Goal: Task Accomplishment & Management: Use online tool/utility

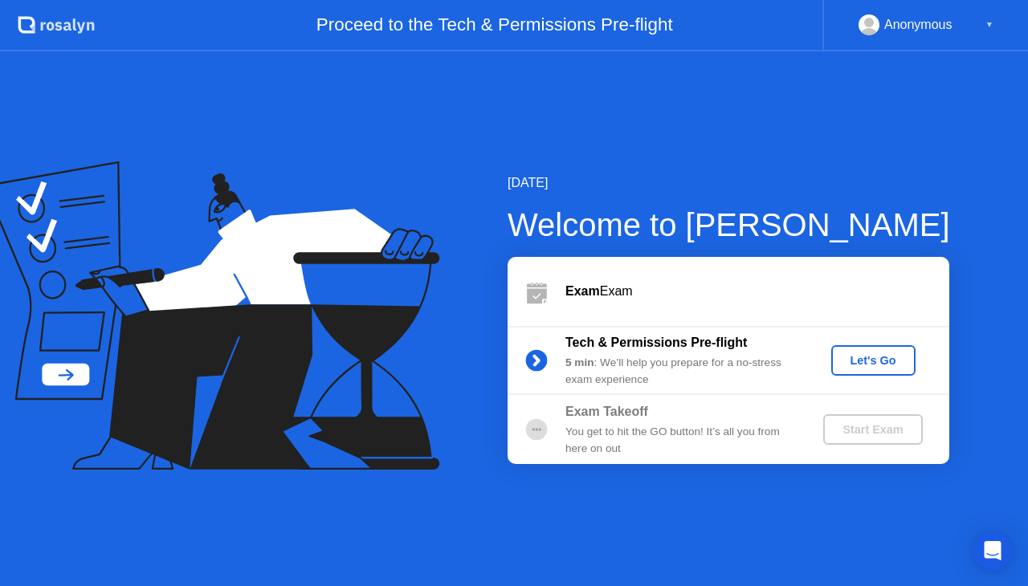
click at [873, 357] on div "Let's Go" at bounding box center [872, 360] width 71 height 13
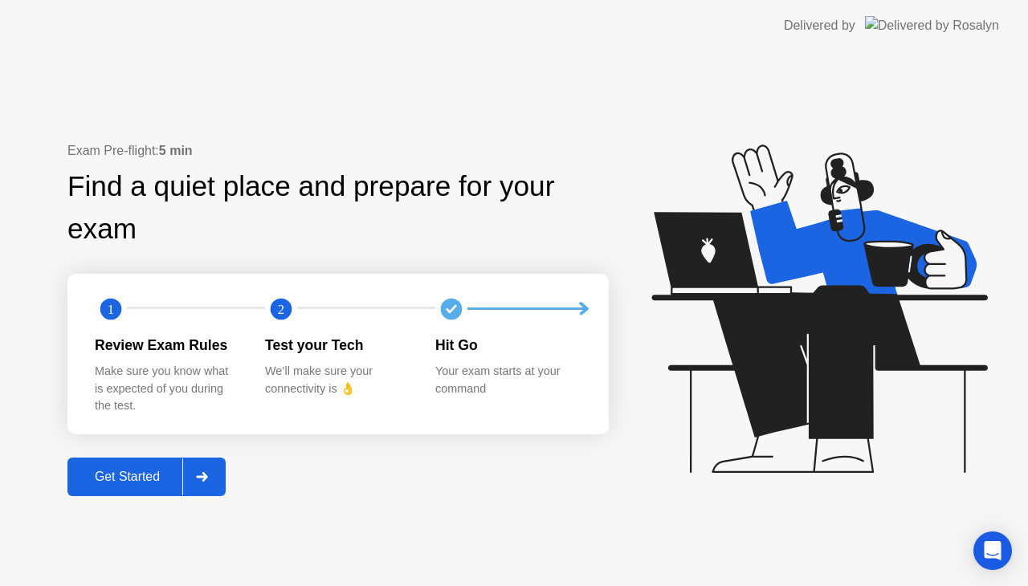
click at [108, 477] on div "Get Started" at bounding box center [127, 477] width 110 height 14
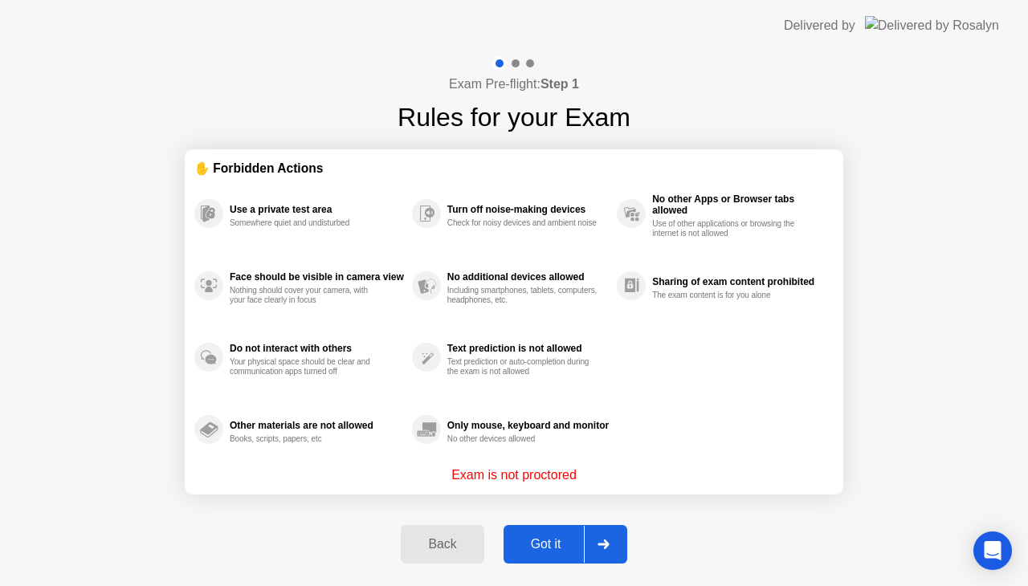
click at [544, 533] on button "Got it" at bounding box center [565, 544] width 124 height 39
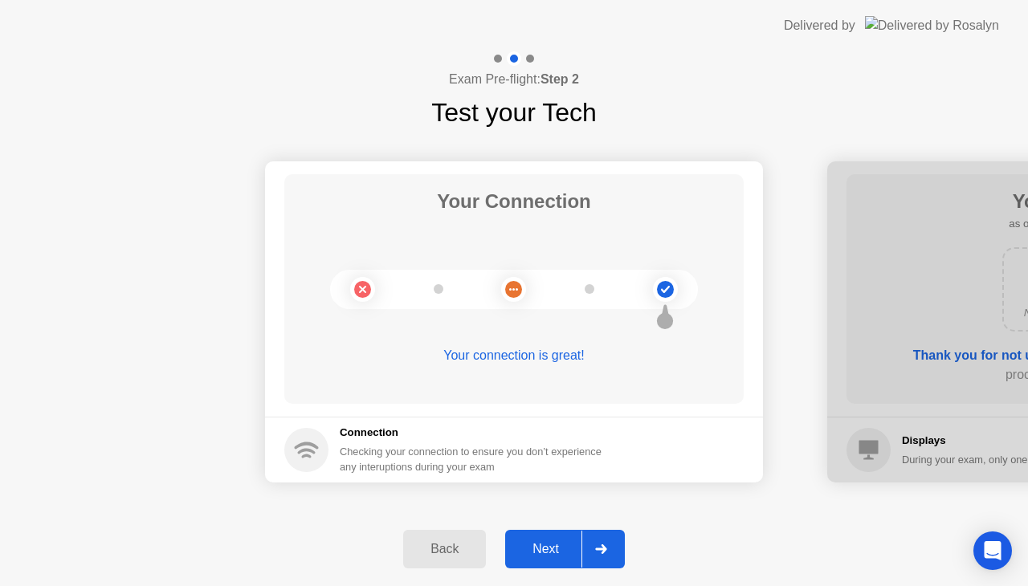
click at [603, 544] on icon at bounding box center [601, 549] width 12 height 10
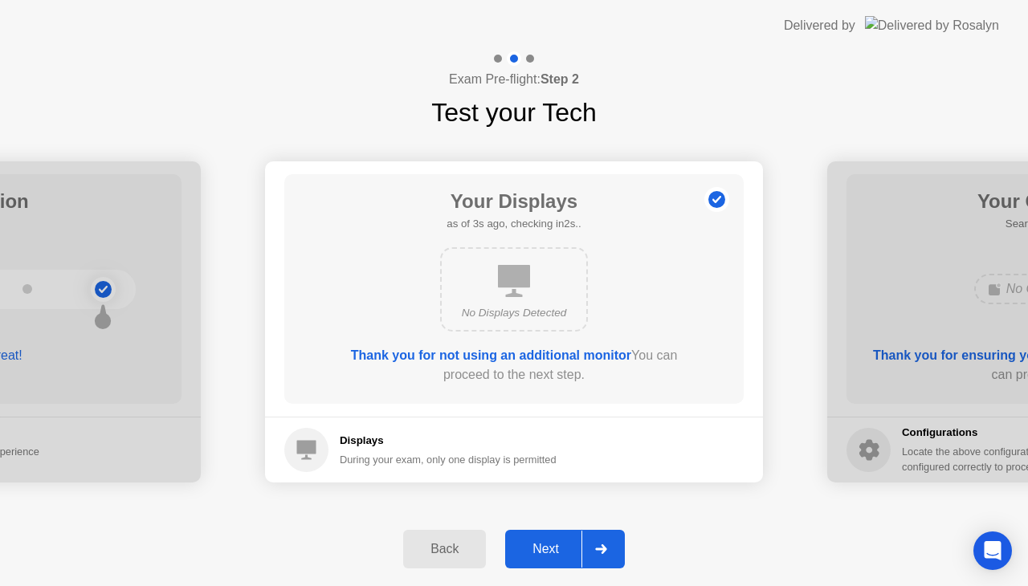
click at [603, 544] on icon at bounding box center [601, 549] width 12 height 10
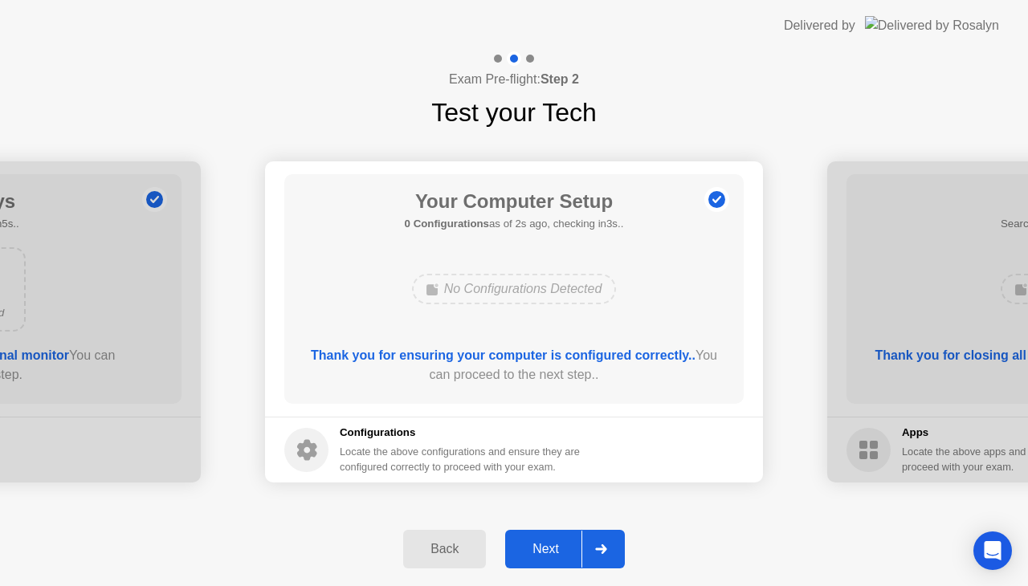
click at [603, 544] on icon at bounding box center [601, 549] width 12 height 10
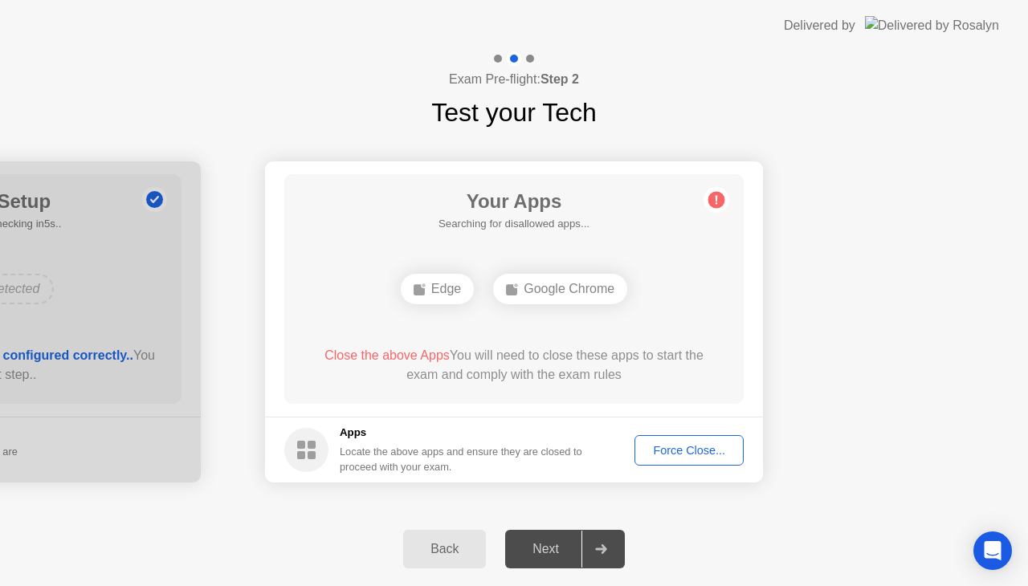
click at [733, 320] on div "Your Apps Searching for disallowed apps... Edge Google Chrome Close the above A…" at bounding box center [513, 289] width 459 height 230
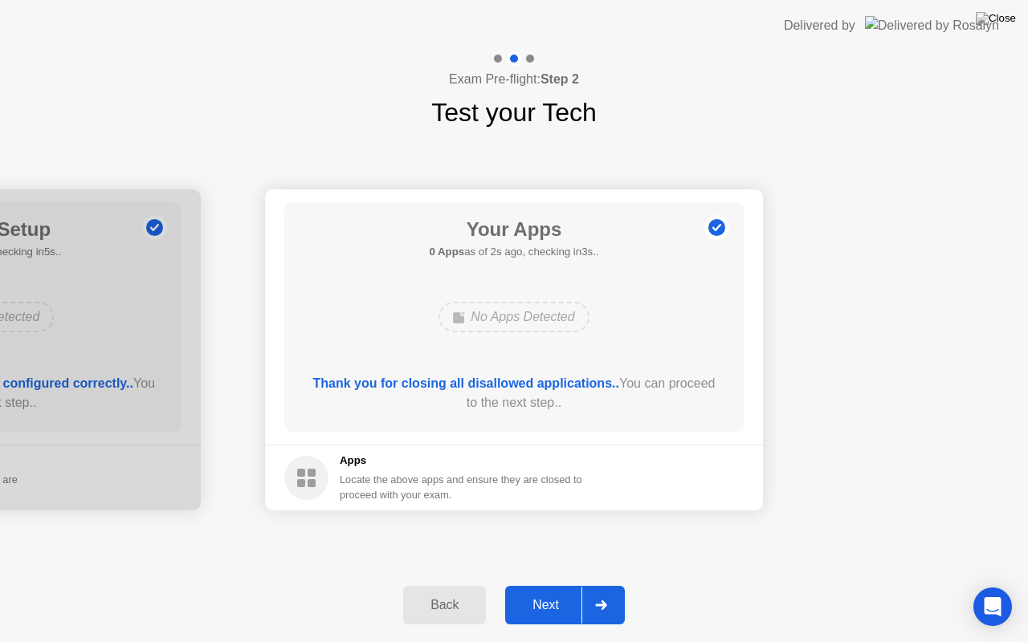
click at [546, 585] on div "Next" at bounding box center [545, 605] width 71 height 14
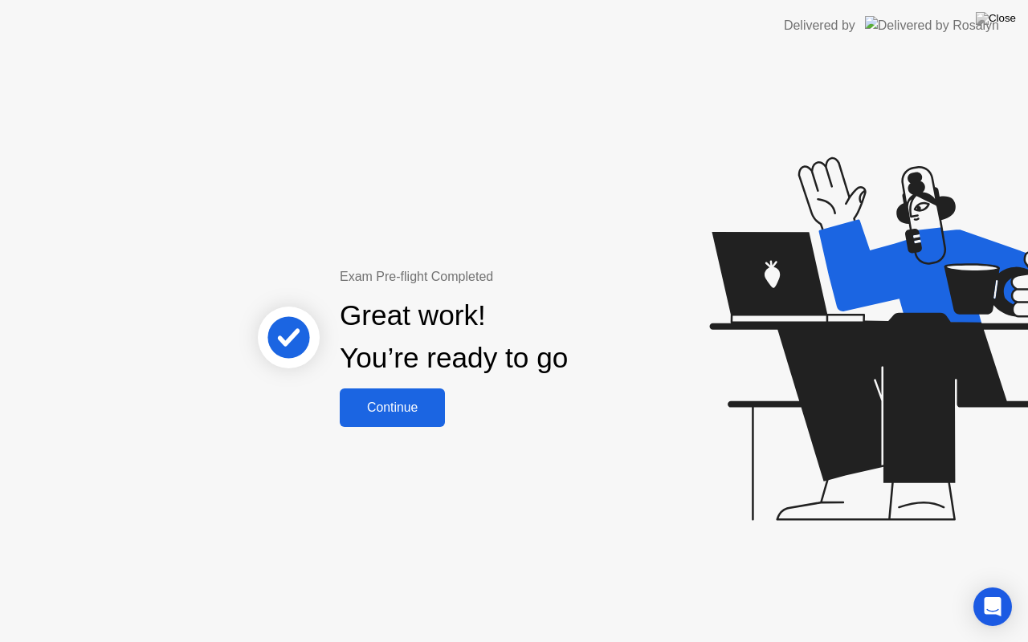
click at [416, 409] on div "Continue" at bounding box center [392, 408] width 96 height 14
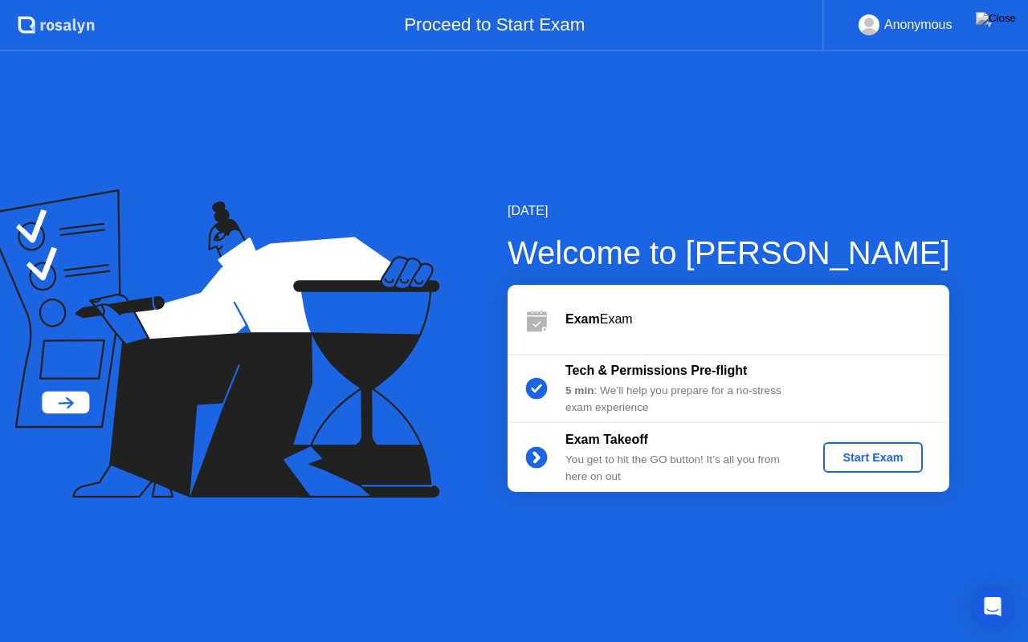
click at [894, 452] on div "Start Exam" at bounding box center [872, 457] width 86 height 13
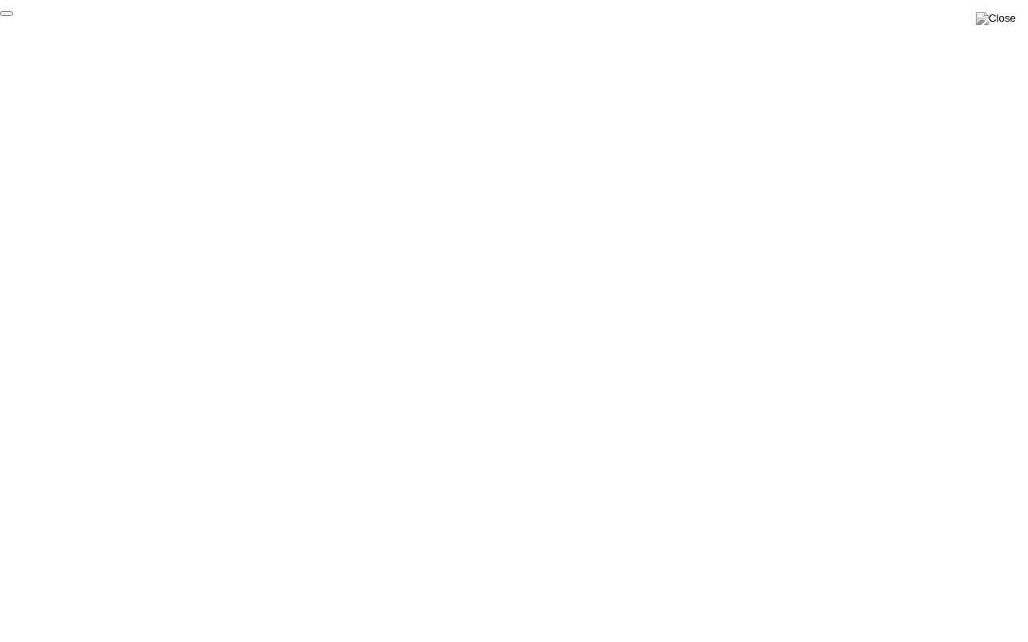
click at [13, 16] on button "End Proctoring Session" at bounding box center [6, 13] width 13 height 5
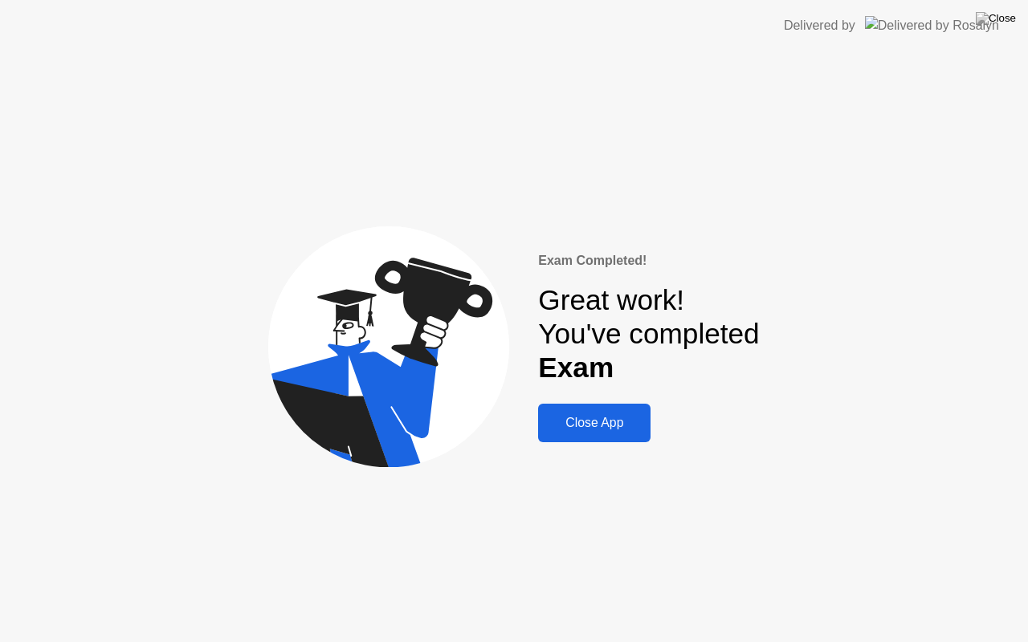
click at [611, 422] on div "Close App" at bounding box center [594, 423] width 103 height 14
